Goal: Information Seeking & Learning: Learn about a topic

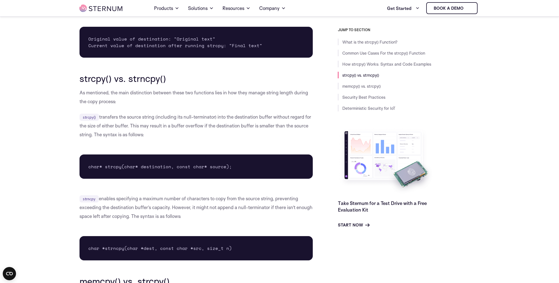
scroll to position [1046, 0]
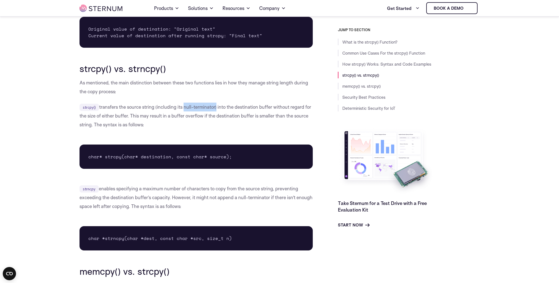
drag, startPoint x: 184, startPoint y: 109, endPoint x: 216, endPoint y: 104, distance: 32.7
click at [216, 104] on p "strcpy() transfers the source string (including its null-terminator) into the d…" at bounding box center [197, 116] width 234 height 27
drag, startPoint x: 130, startPoint y: 116, endPoint x: 116, endPoint y: 116, distance: 14.1
click at [116, 116] on p "strcpy() transfers the source string (including its null-terminator) into the d…" at bounding box center [197, 116] width 234 height 27
drag, startPoint x: 116, startPoint y: 116, endPoint x: 158, endPoint y: 122, distance: 42.5
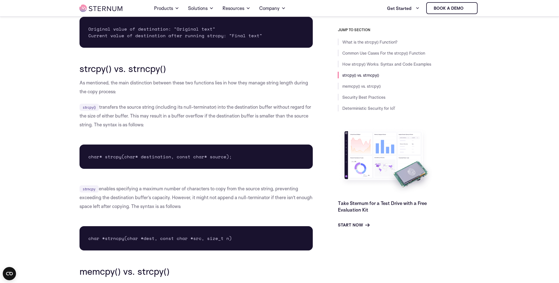
click at [159, 122] on p "strcpy() transfers the source string (including its null-terminator) into the d…" at bounding box center [197, 116] width 234 height 27
drag, startPoint x: 138, startPoint y: 115, endPoint x: 157, endPoint y: 122, distance: 21.1
click at [157, 122] on p "strcpy() transfers the source string (including its null-terminator) into the d…" at bounding box center [197, 116] width 234 height 27
click at [180, 134] on div "What is the strcpy() Function? The strcpy() function is a standard library func…" at bounding box center [197, 108] width 234 height 2005
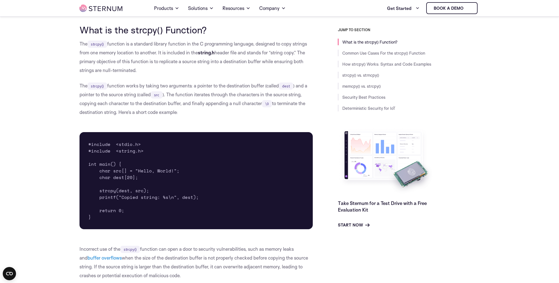
scroll to position [135, 0]
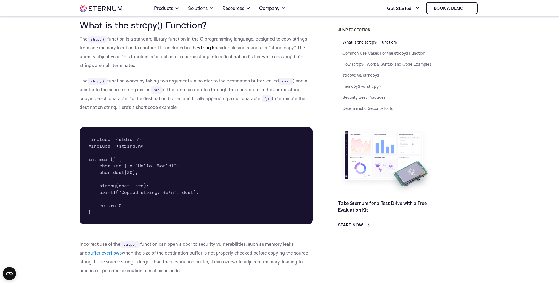
click at [152, 62] on p "The strcpy() function is a standard library function in the C programming langu…" at bounding box center [197, 52] width 234 height 35
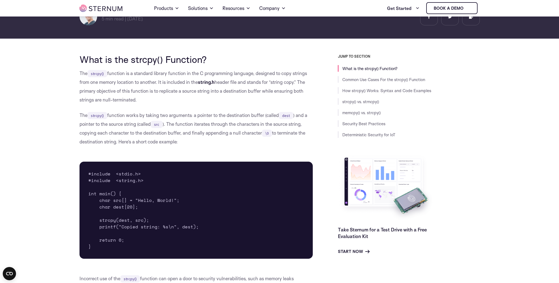
scroll to position [108, 0]
